Goal: Find specific page/section: Find specific page/section

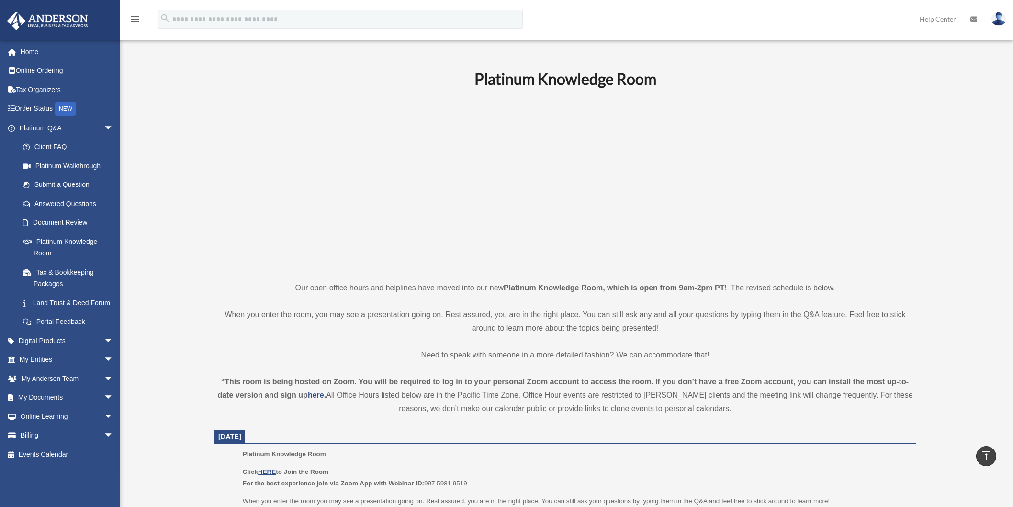
scroll to position [1072, 0]
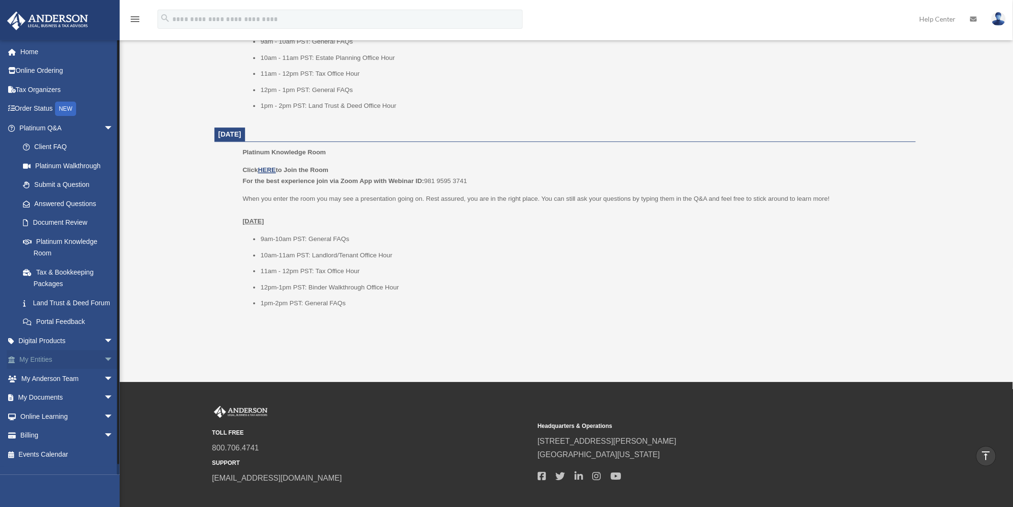
click at [51, 369] on link "My Entities arrow_drop_down" at bounding box center [67, 359] width 121 height 19
click at [28, 367] on link "My Entities arrow_drop_down" at bounding box center [67, 359] width 121 height 19
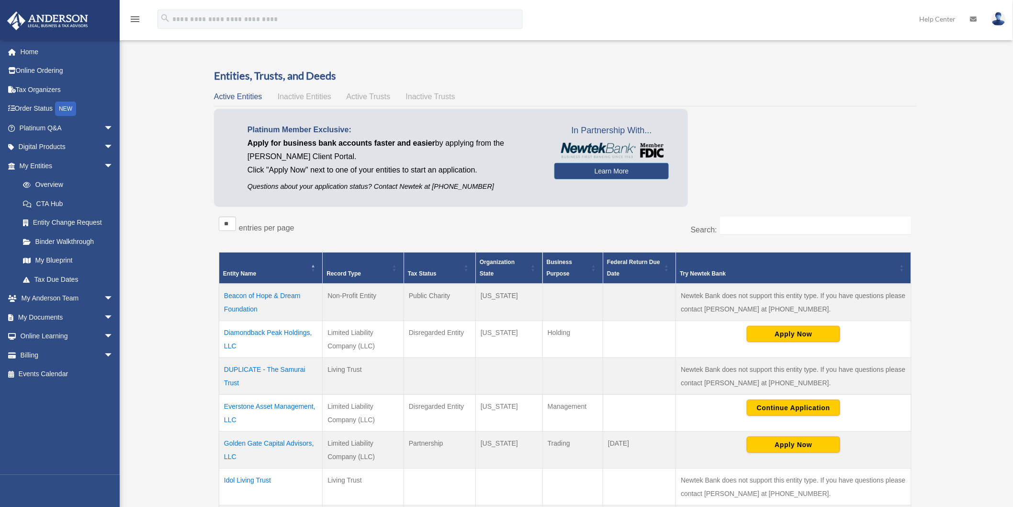
scroll to position [53, 0]
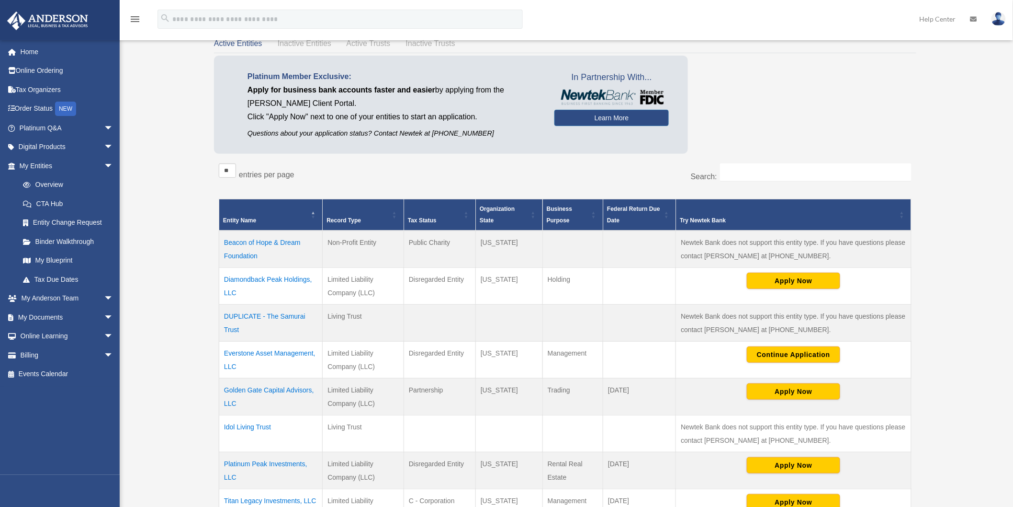
click at [262, 356] on td "Everstone Asset Management, LLC" at bounding box center [270, 359] width 103 height 37
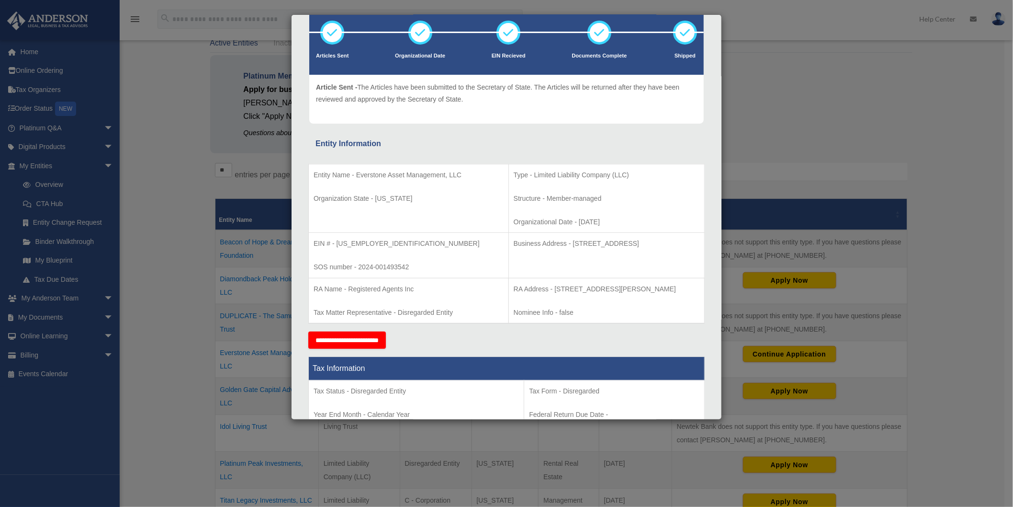
scroll to position [59, 0]
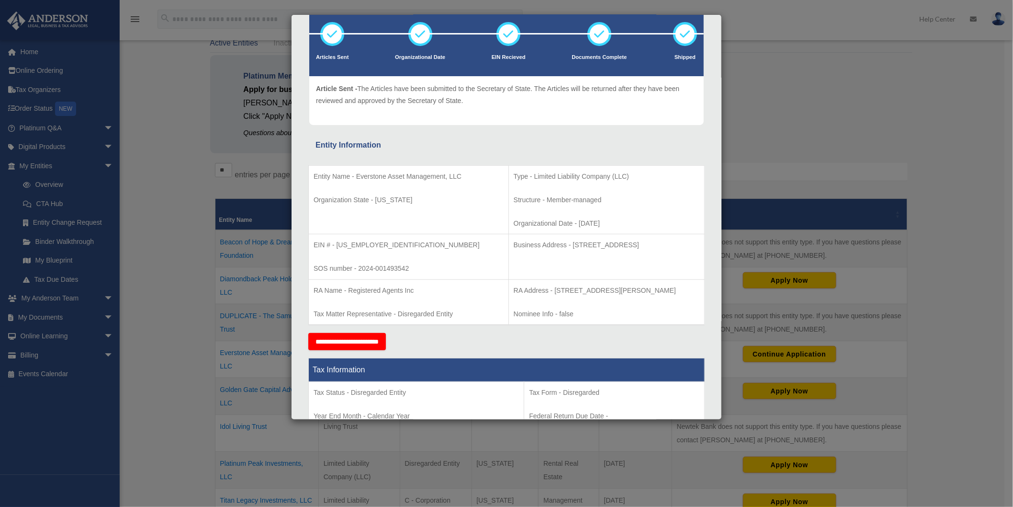
click at [775, 97] on div "Details × Articles Sent Organizational Date" at bounding box center [506, 253] width 1013 height 507
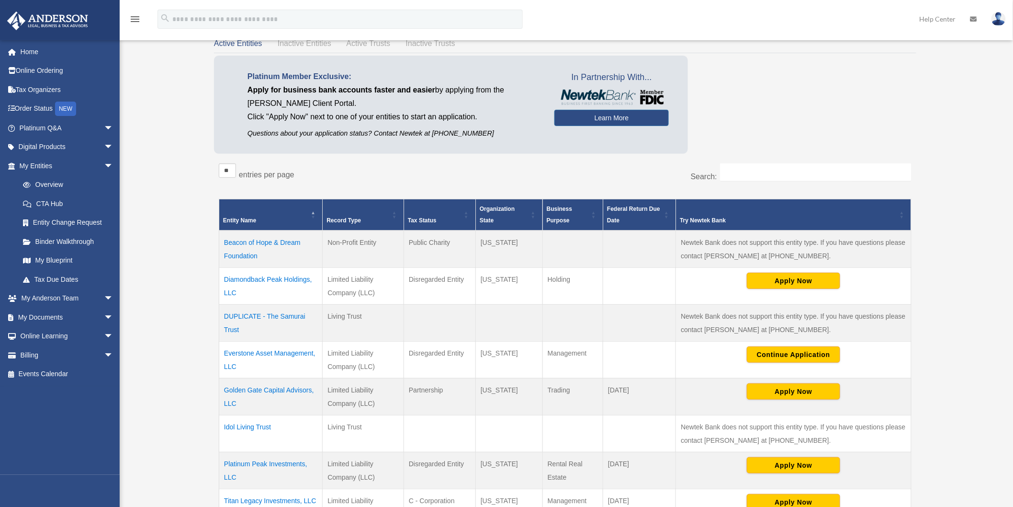
scroll to position [106, 0]
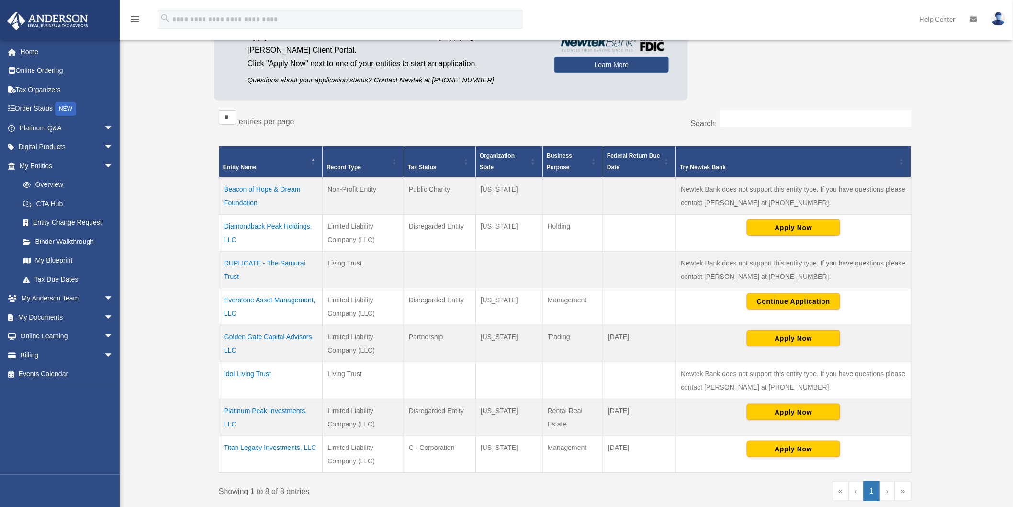
click at [269, 227] on td "Diamondback Peak Holdings, LLC" at bounding box center [270, 232] width 103 height 37
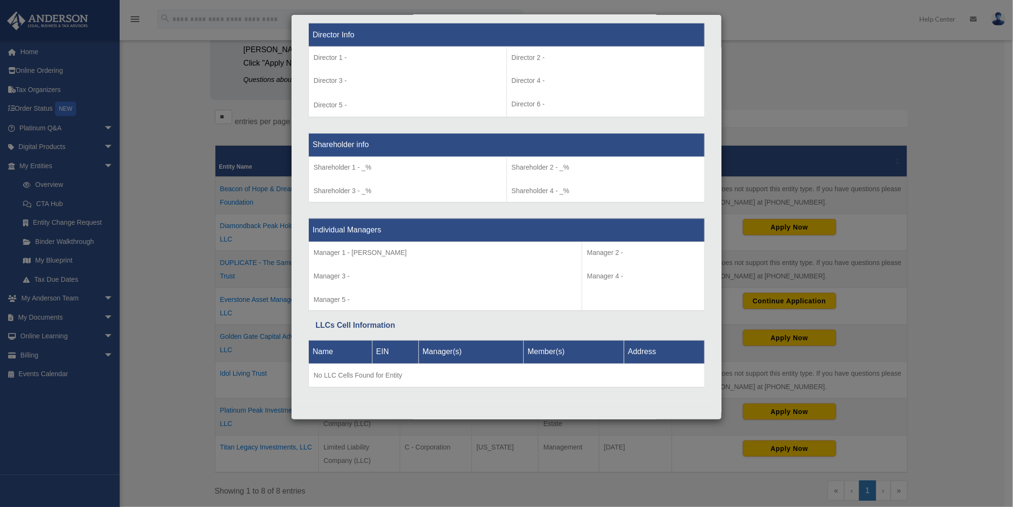
scroll to position [699, 0]
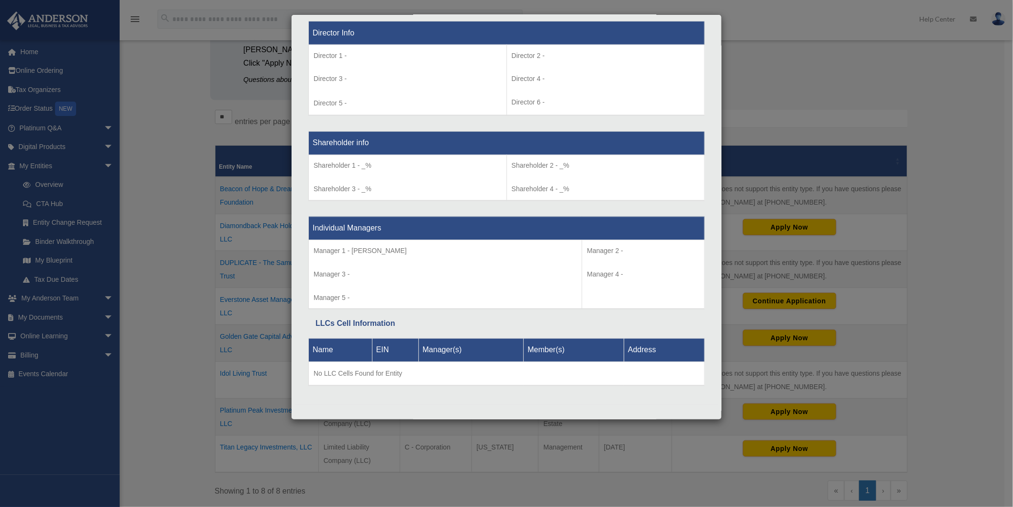
click at [777, 84] on div "Details × Articles Sent Organizational Date" at bounding box center [506, 253] width 1013 height 507
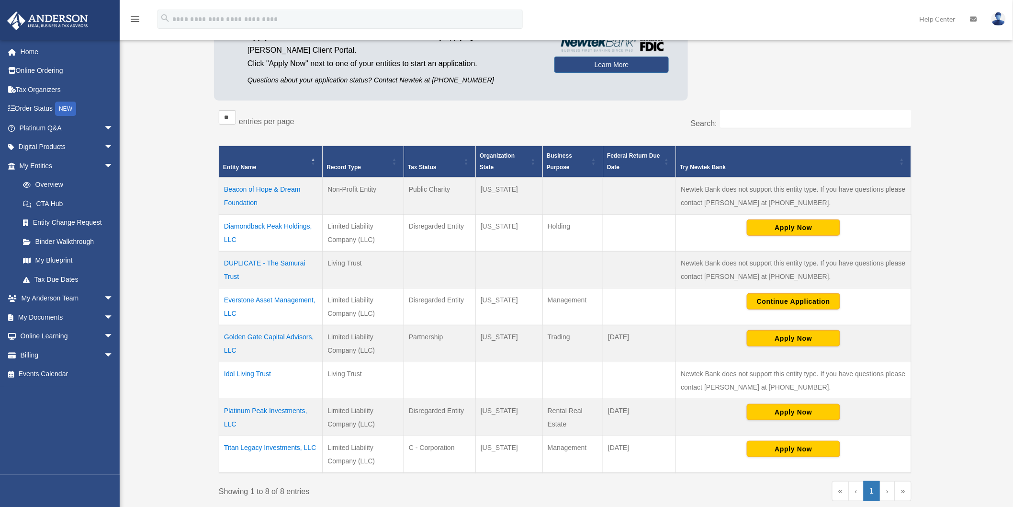
drag, startPoint x: 254, startPoint y: 224, endPoint x: 260, endPoint y: 232, distance: 10.6
click at [260, 232] on td "Diamondback Peak Holdings, LLC" at bounding box center [270, 232] width 103 height 37
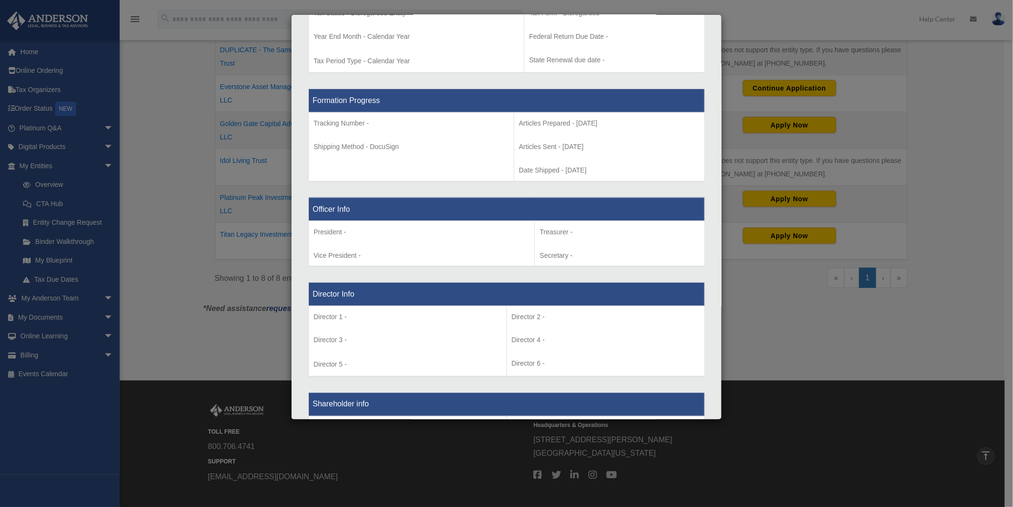
scroll to position [585, 0]
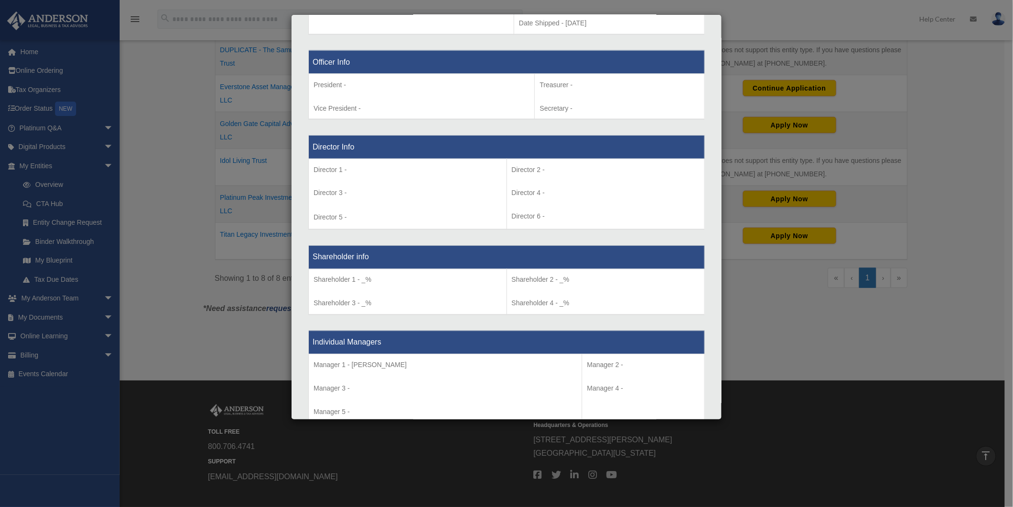
click at [960, 253] on div "Details × Articles Sent Organizational Date" at bounding box center [506, 253] width 1013 height 507
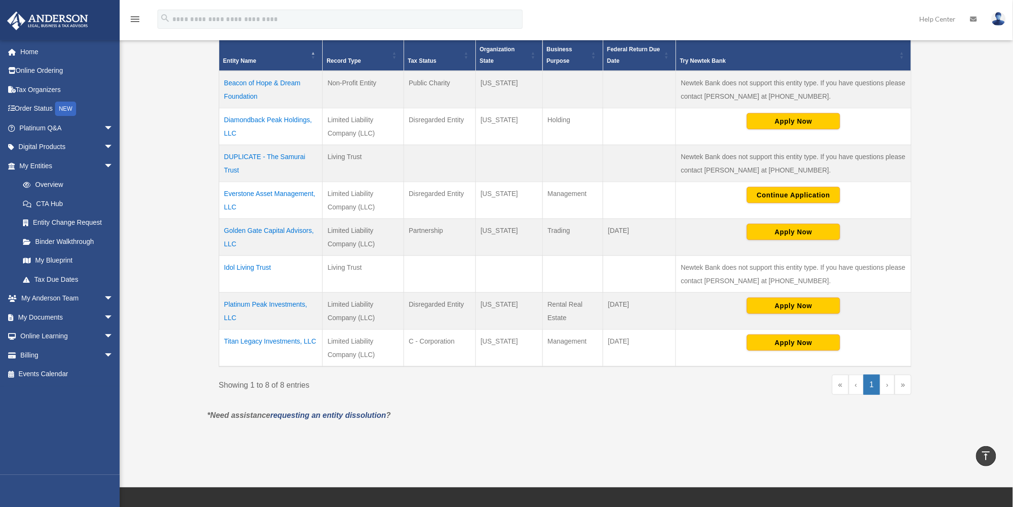
scroll to position [159, 0]
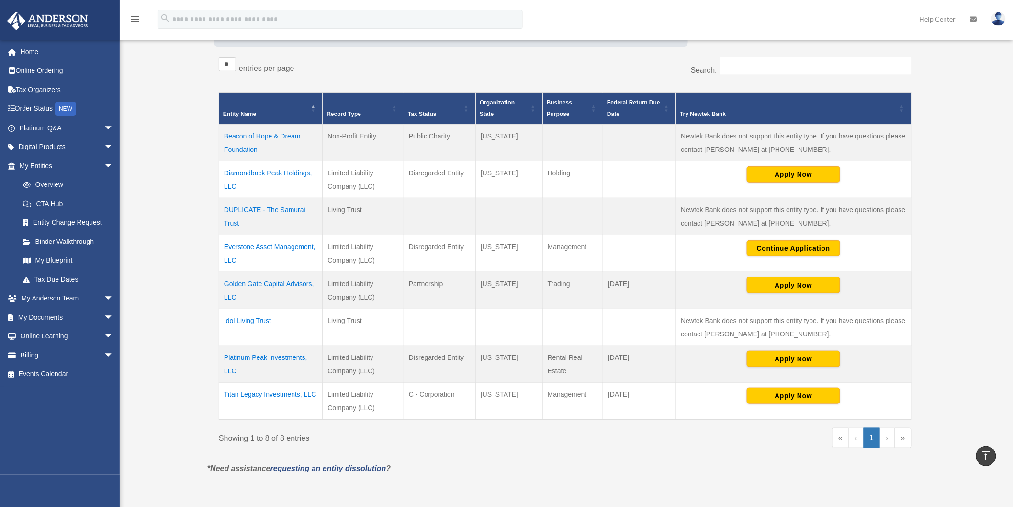
click at [293, 283] on td "Golden Gate Capital Advisors, LLC" at bounding box center [270, 289] width 103 height 37
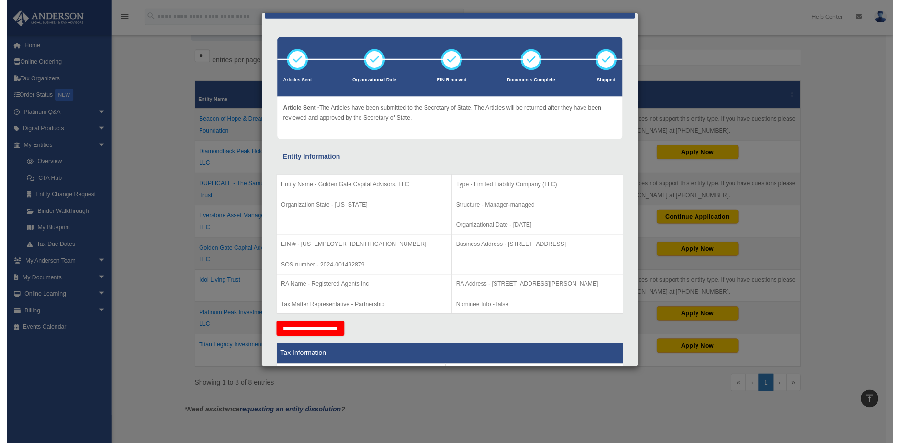
scroll to position [0, 0]
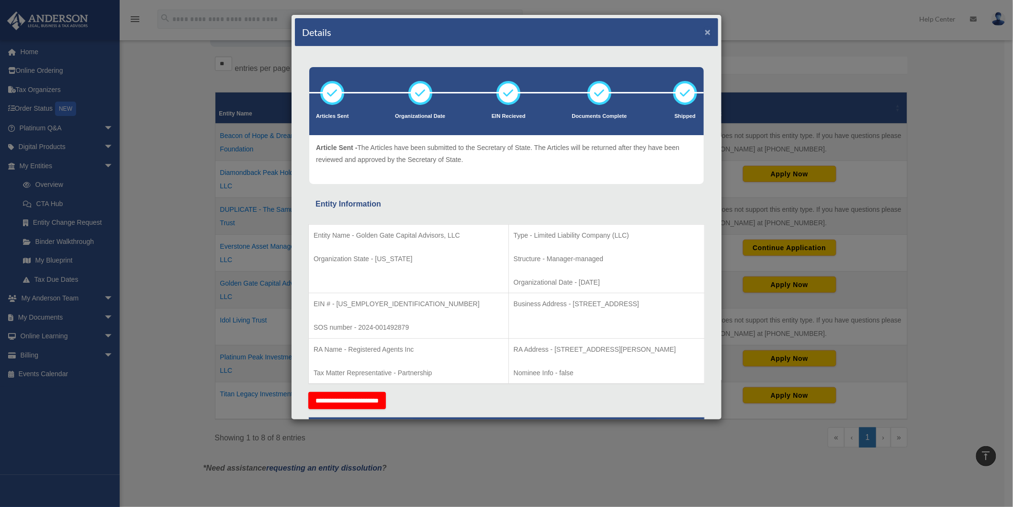
click at [705, 32] on button "×" at bounding box center [708, 32] width 6 height 10
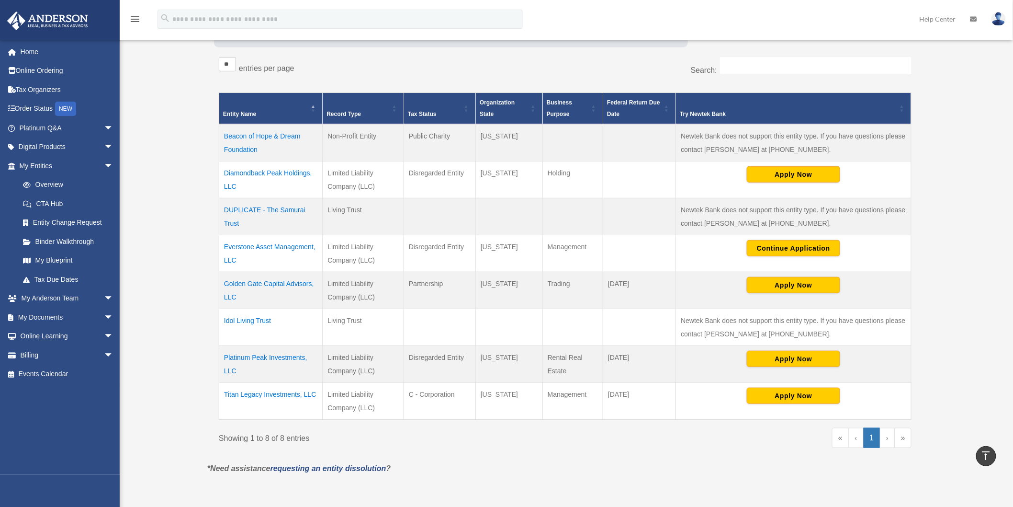
drag, startPoint x: 223, startPoint y: 395, endPoint x: 314, endPoint y: 400, distance: 91.6
click at [314, 400] on td "Titan Legacy Investments, LLC" at bounding box center [270, 400] width 103 height 37
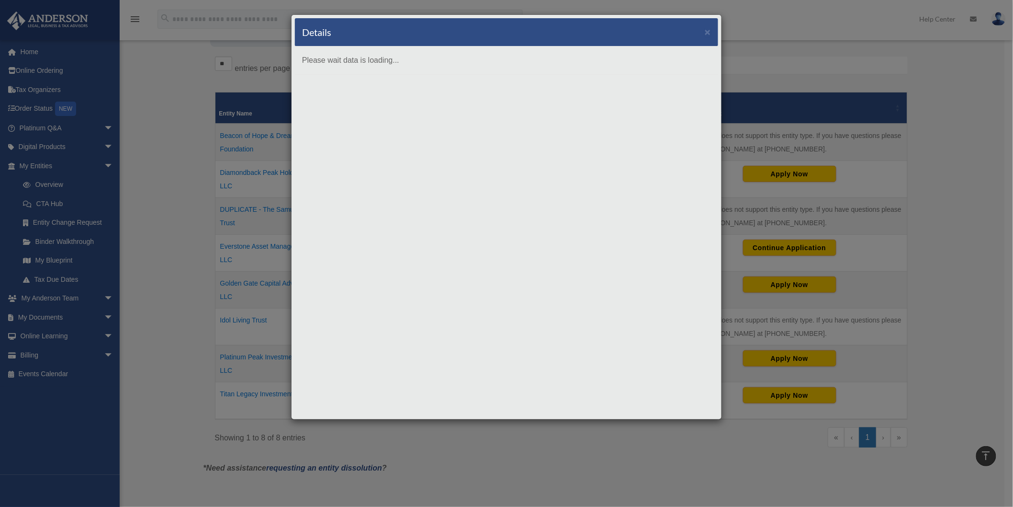
copy td "Titan Legacy Investments, LLC"
